Goal: Transaction & Acquisition: Purchase product/service

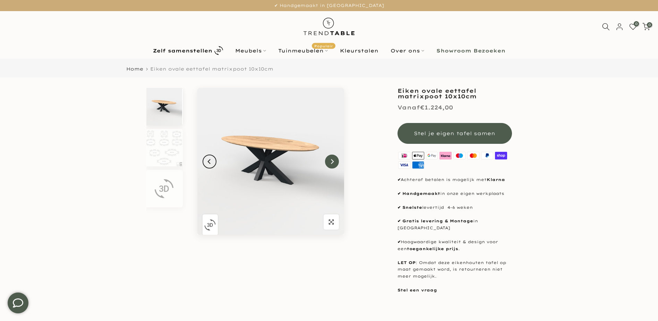
click at [330, 164] on button "Next" at bounding box center [332, 161] width 14 height 14
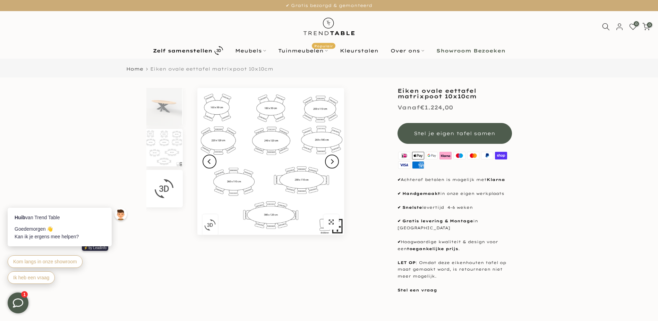
click at [162, 183] on img at bounding box center [163, 188] width 19 height 19
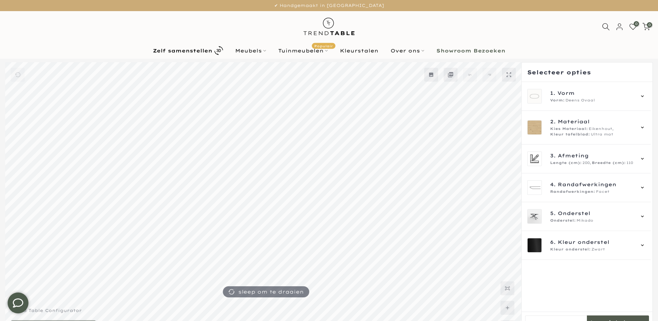
scroll to position [19, 0]
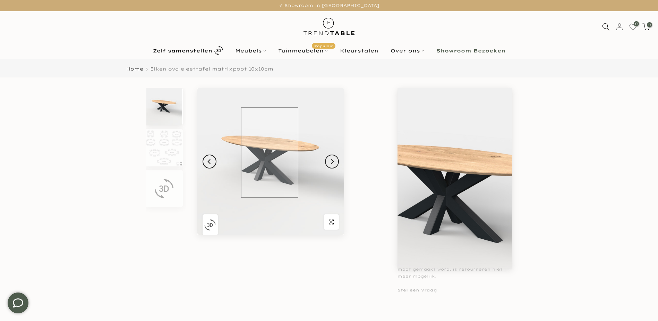
click at [269, 152] on img at bounding box center [270, 161] width 147 height 147
click at [270, 153] on img at bounding box center [270, 161] width 147 height 147
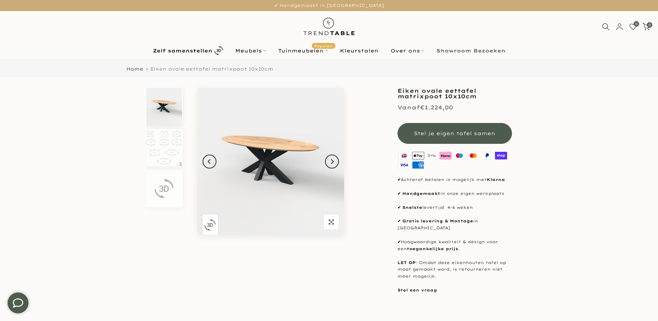
click at [210, 224] on img "button" at bounding box center [209, 224] width 11 height 11
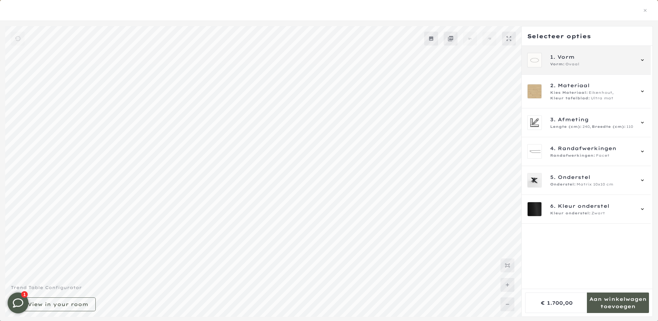
click at [568, 62] on span "Ovaal" at bounding box center [572, 64] width 14 height 6
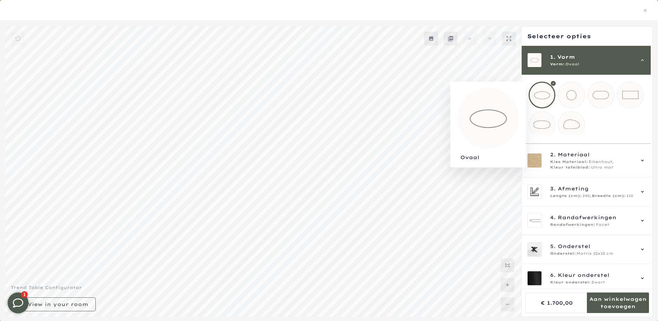
click at [535, 92] on div at bounding box center [542, 95] width 27 height 27
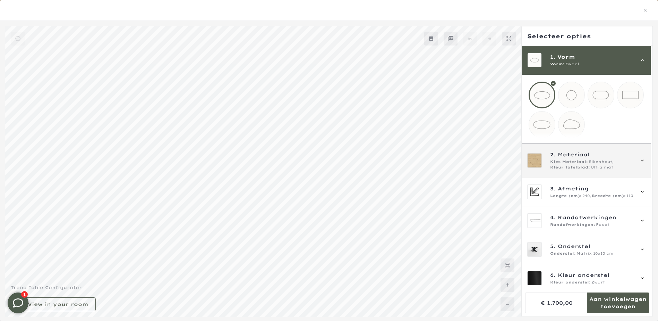
click at [567, 164] on span "Kies Materiaal:" at bounding box center [569, 162] width 38 height 6
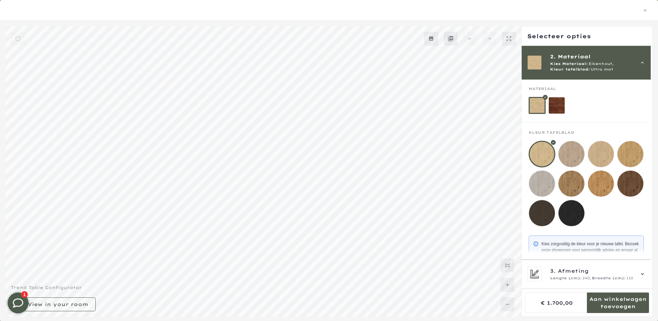
scroll to position [46, 0]
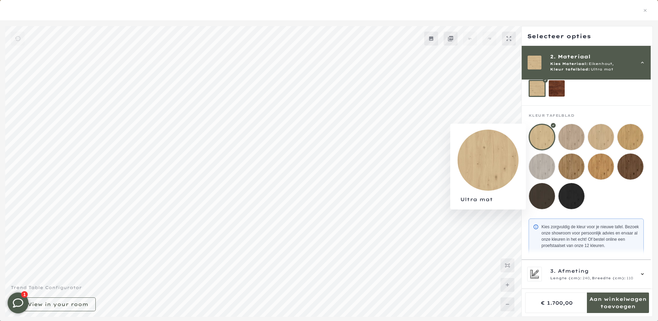
click at [538, 136] on div at bounding box center [542, 136] width 27 height 27
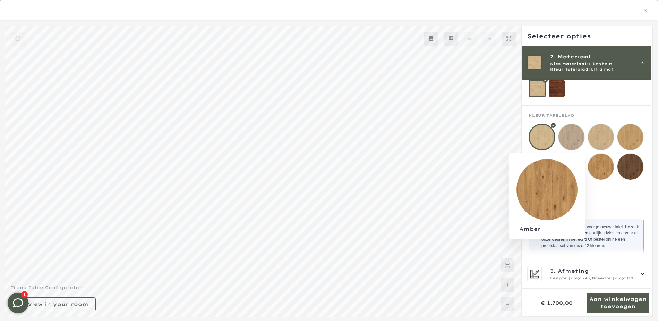
click at [603, 162] on mmq-loader at bounding box center [601, 166] width 26 height 26
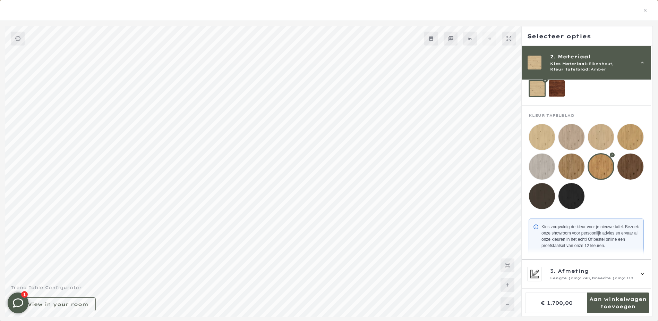
click at [545, 139] on mmq-loader at bounding box center [542, 137] width 26 height 26
click at [608, 143] on mmq-loader at bounding box center [601, 137] width 26 height 26
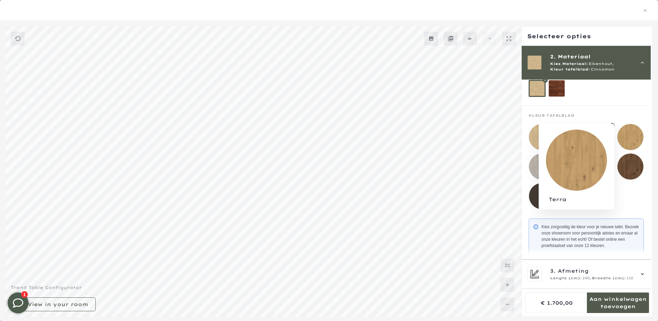
click at [632, 137] on mmq-loader at bounding box center [630, 137] width 26 height 26
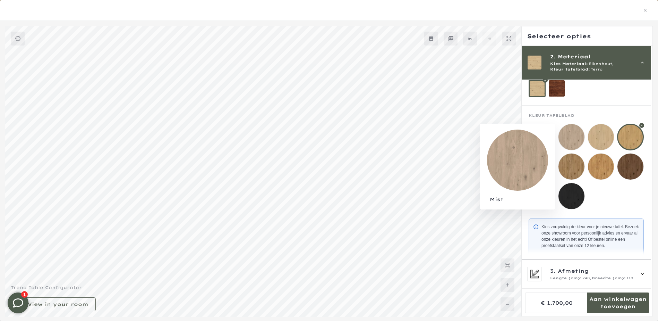
click at [565, 134] on mmq-loader at bounding box center [571, 137] width 26 height 26
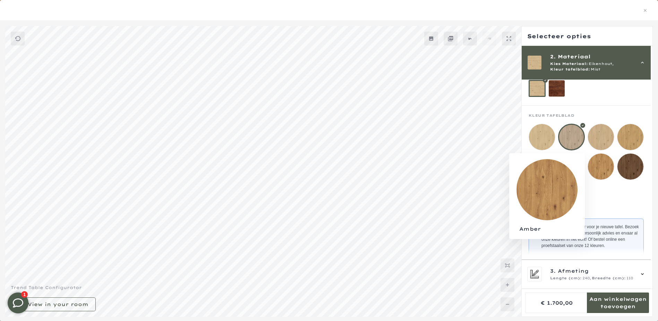
click at [595, 163] on mmq-loader at bounding box center [601, 166] width 26 height 26
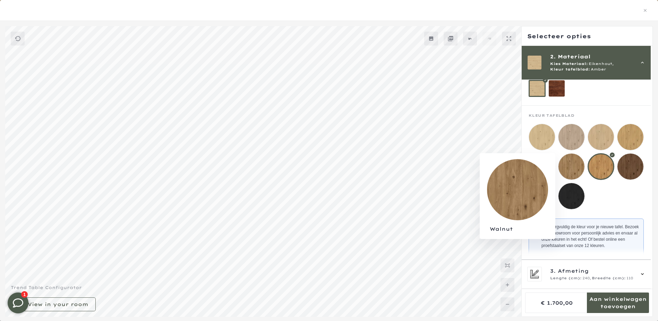
click at [569, 176] on mmq-loader at bounding box center [571, 166] width 26 height 26
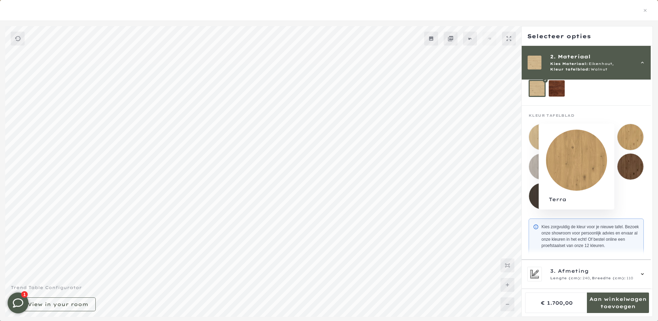
click at [623, 134] on mmq-loader at bounding box center [630, 137] width 26 height 26
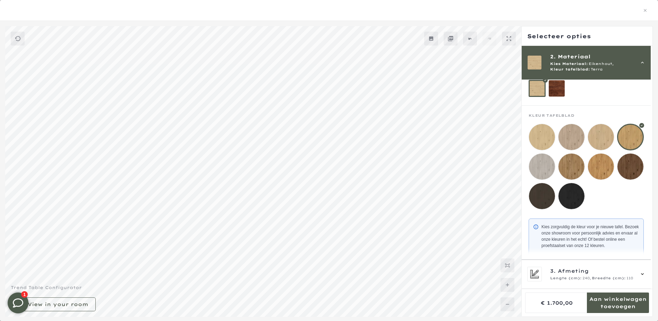
scroll to position [165, 0]
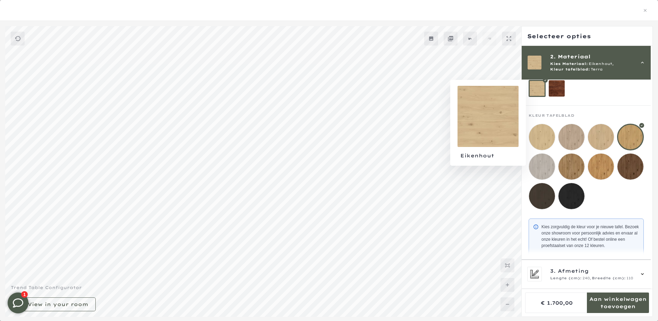
click at [537, 90] on div at bounding box center [537, 88] width 17 height 17
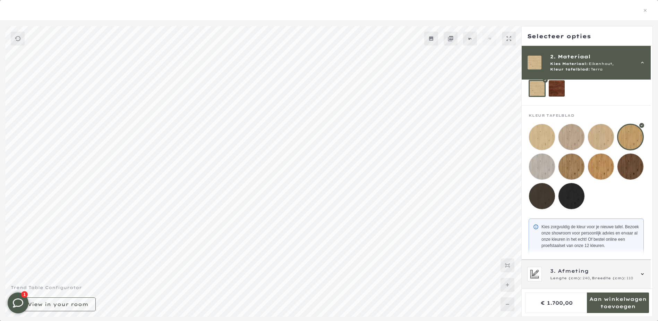
click at [561, 274] on span "Afmeting" at bounding box center [573, 271] width 31 height 8
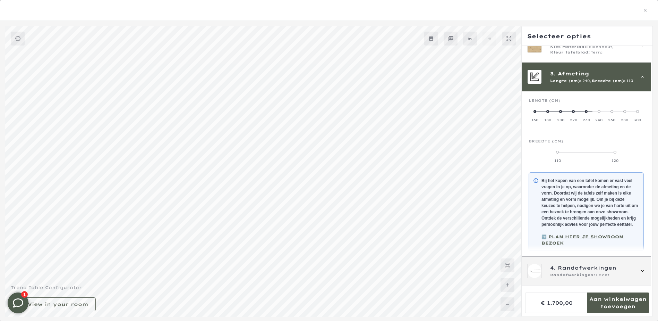
scroll to position [62, 0]
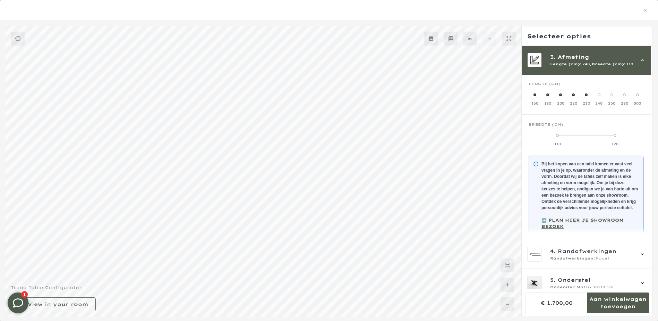
click at [549, 94] on span at bounding box center [547, 94] width 3 height 3
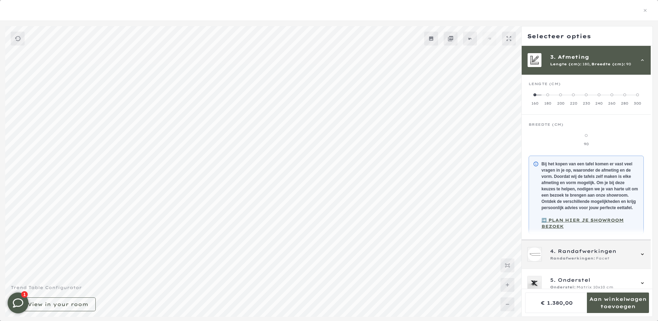
click at [571, 261] on span "Randafwerkingen:" at bounding box center [572, 258] width 45 height 6
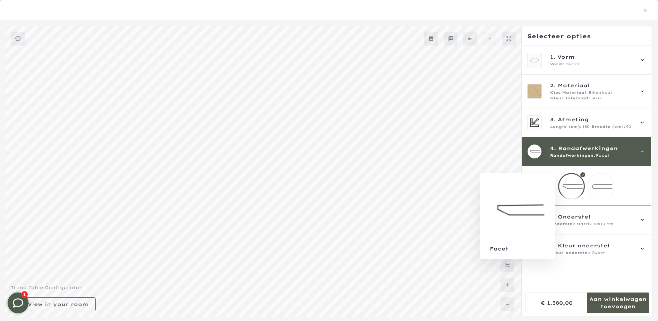
click at [570, 191] on div at bounding box center [571, 186] width 27 height 27
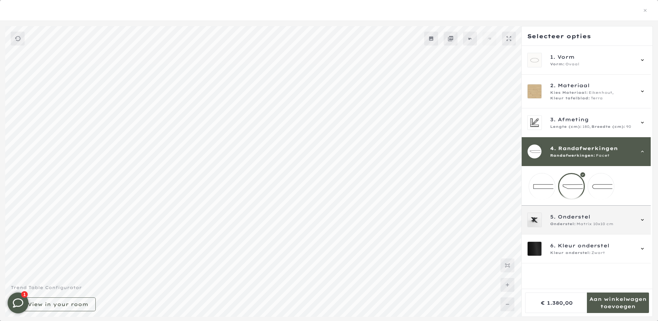
click at [572, 227] on span "Onderstel:" at bounding box center [563, 224] width 26 height 6
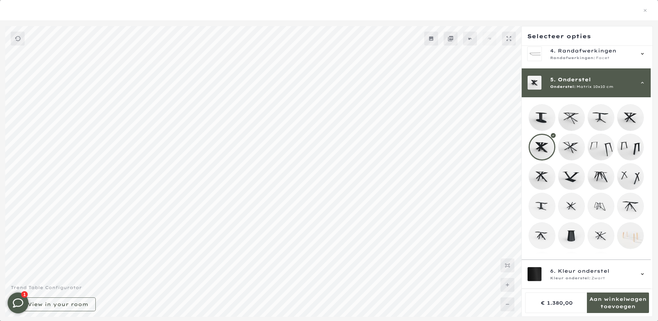
scroll to position [120, 0]
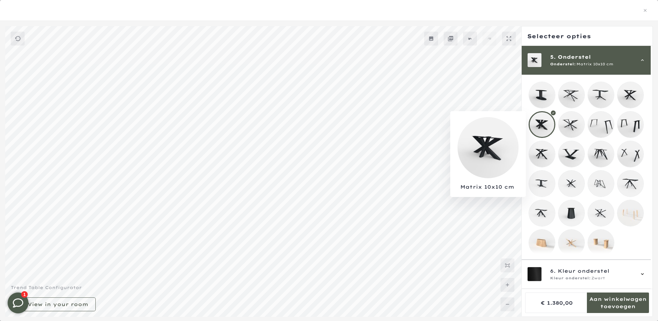
click at [537, 121] on div at bounding box center [542, 124] width 27 height 27
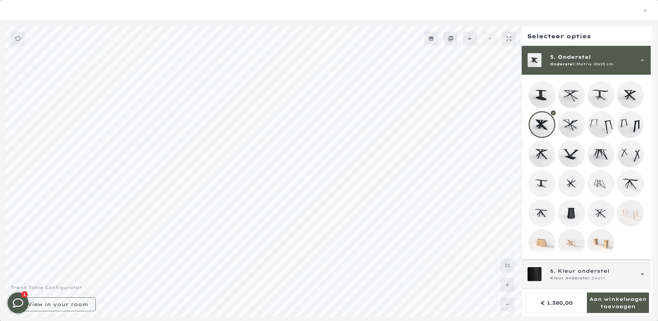
click at [558, 276] on span "Kleur onderstel:" at bounding box center [570, 278] width 41 height 6
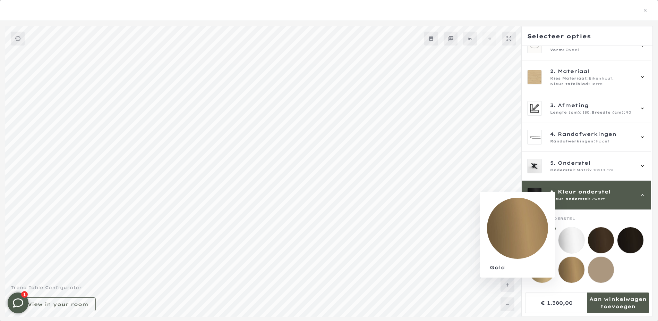
scroll to position [20, 0]
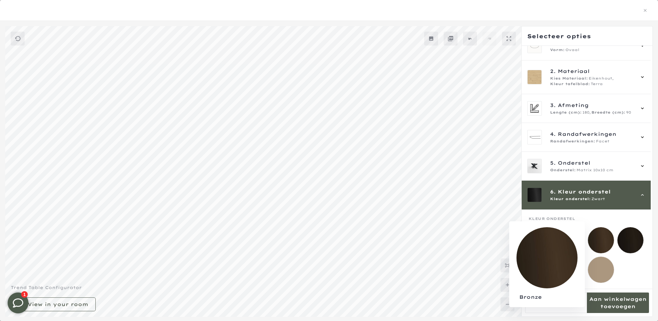
click at [599, 231] on mmq-loader at bounding box center [601, 240] width 26 height 26
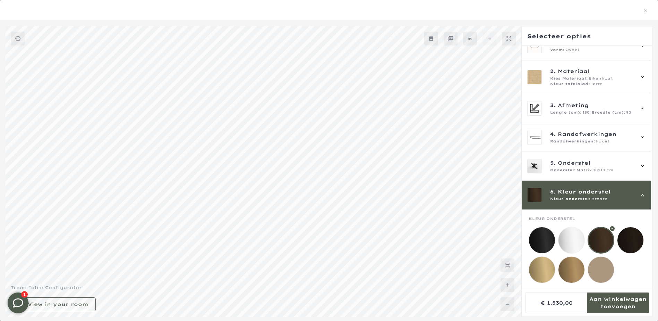
click at [564, 232] on mmq-loader at bounding box center [571, 240] width 26 height 26
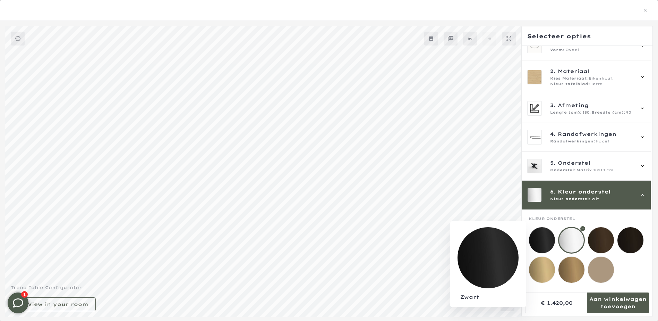
click at [537, 231] on mmq-loader at bounding box center [542, 240] width 26 height 26
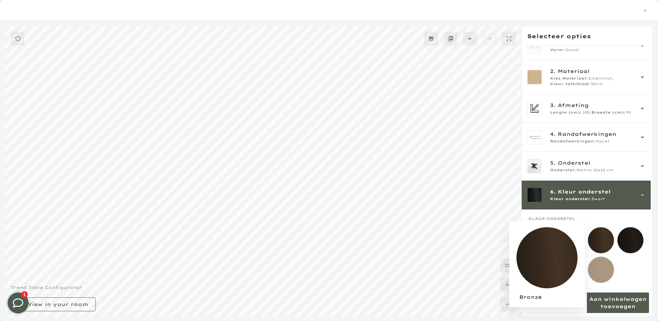
click at [600, 231] on mmq-loader at bounding box center [601, 240] width 26 height 26
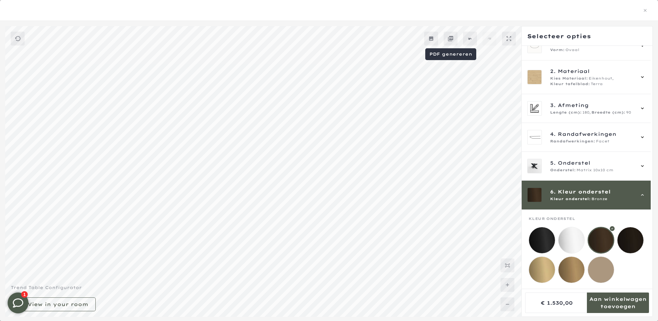
click at [450, 38] on icon at bounding box center [451, 39] width 6 height 6
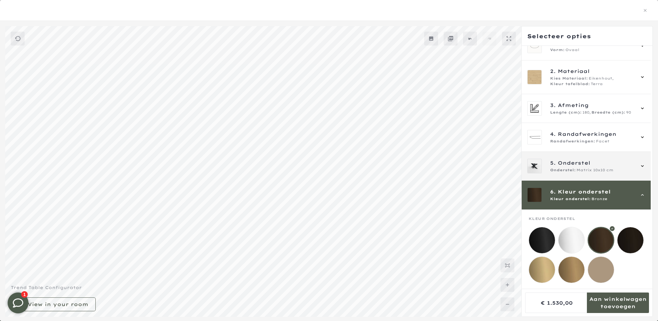
scroll to position [829, 0]
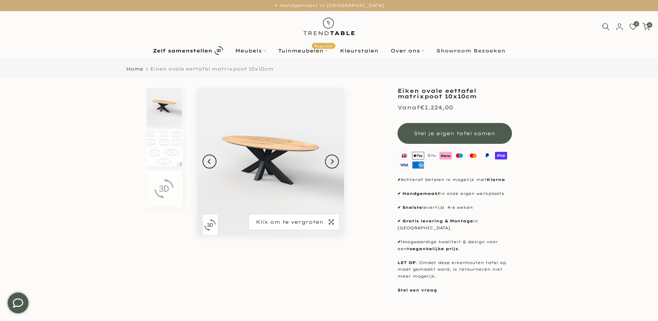
click at [334, 225] on span "button" at bounding box center [331, 221] width 15 height 15
